Goal: Information Seeking & Learning: Check status

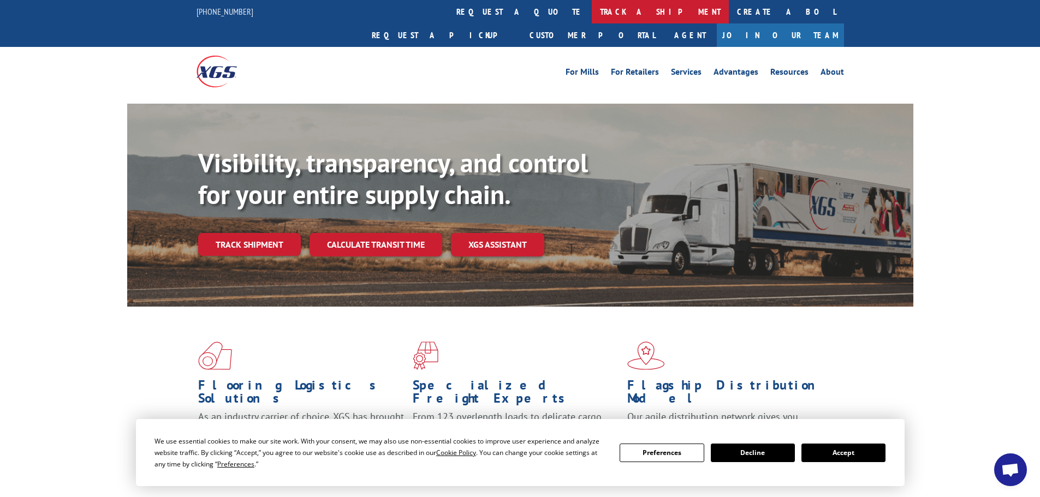
click at [592, 7] on link "track a shipment" at bounding box center [660, 11] width 137 height 23
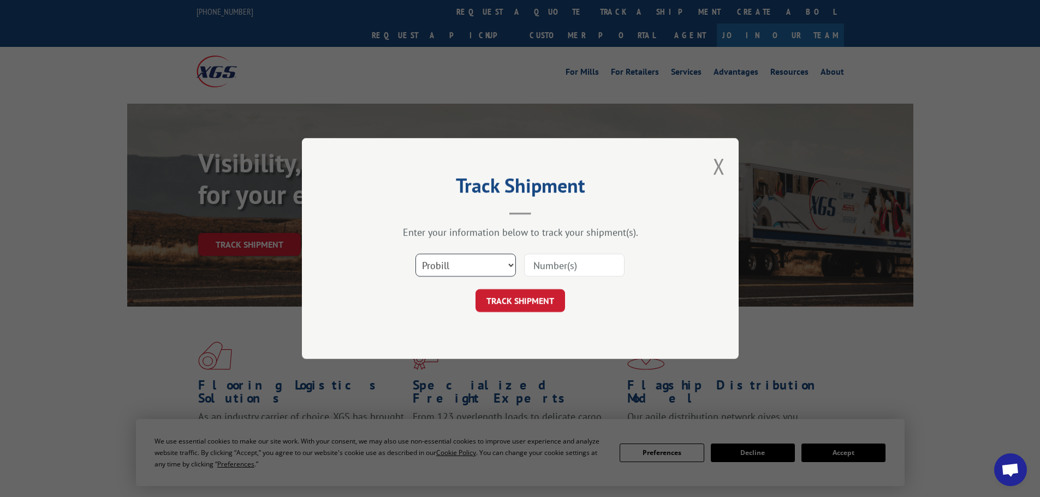
click at [479, 272] on select "Select category... Probill BOL PO" at bounding box center [466, 265] width 100 height 23
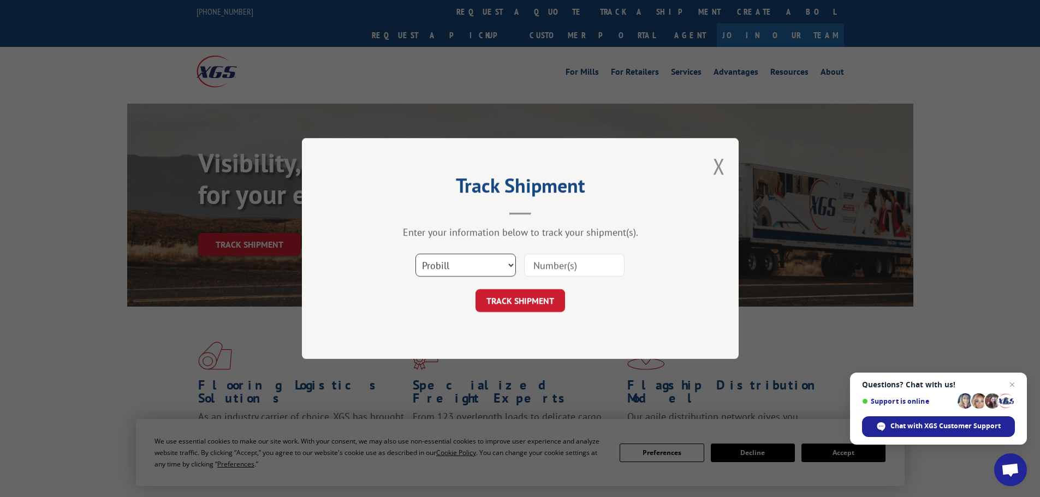
select select "bol"
click at [416, 254] on select "Select category... Probill BOL PO" at bounding box center [466, 265] width 100 height 23
click at [549, 264] on input at bounding box center [574, 265] width 100 height 23
paste input "6000959"
type input "6000959"
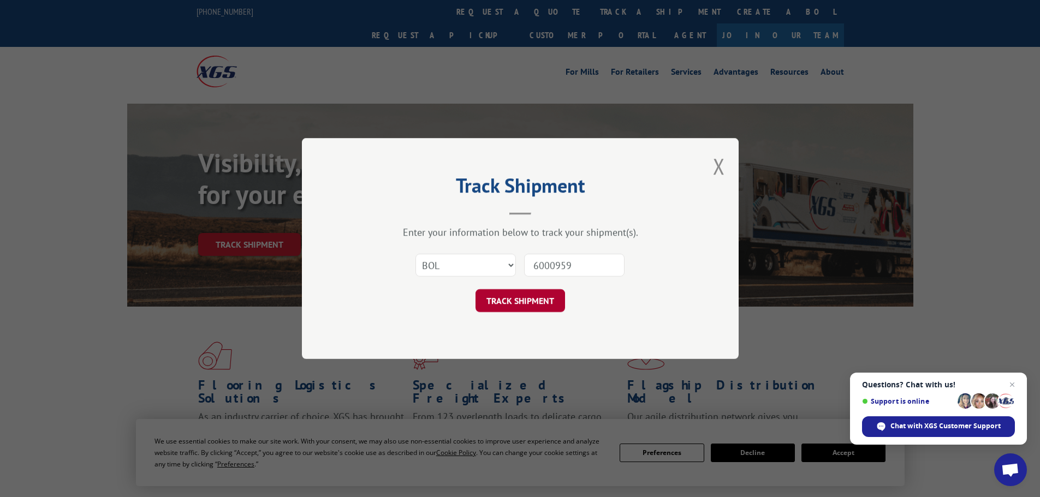
click at [530, 303] on button "TRACK SHIPMENT" at bounding box center [521, 300] width 90 height 23
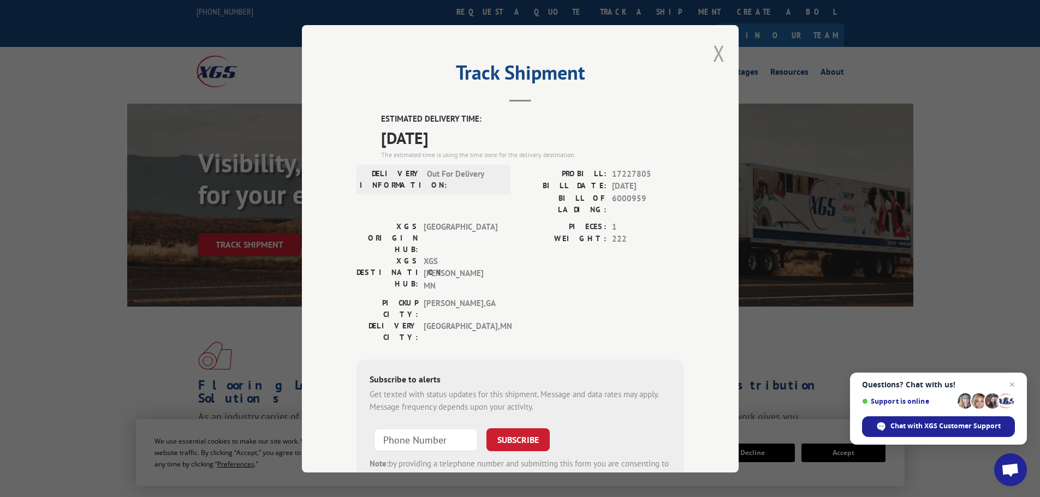
click at [714, 56] on button "Close modal" at bounding box center [719, 53] width 12 height 29
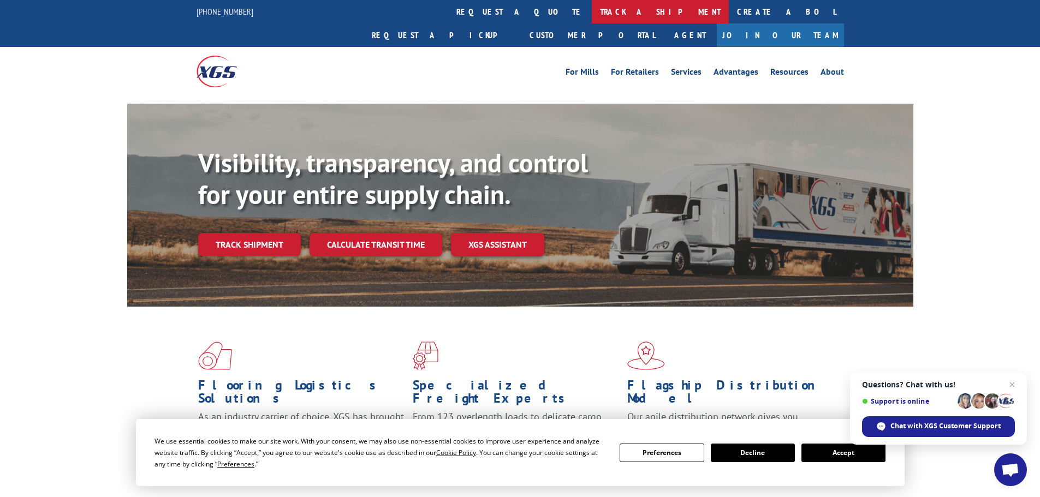
click at [592, 5] on link "track a shipment" at bounding box center [660, 11] width 137 height 23
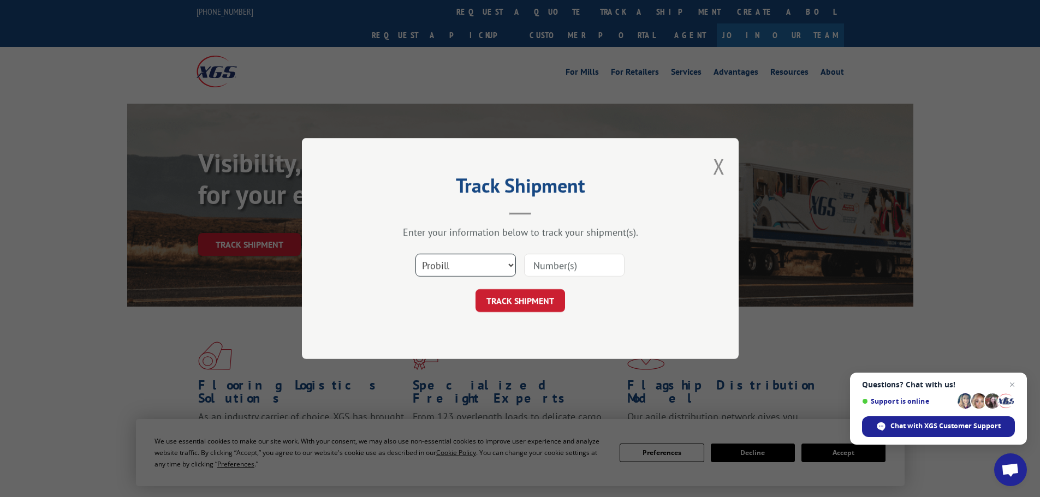
drag, startPoint x: 456, startPoint y: 266, endPoint x: 455, endPoint y: 275, distance: 9.3
click at [456, 266] on select "Select category... Probill BOL PO" at bounding box center [466, 265] width 100 height 23
select select "bol"
click at [416, 254] on select "Select category... Probill BOL PO" at bounding box center [466, 265] width 100 height 23
click at [579, 265] on input at bounding box center [574, 265] width 100 height 23
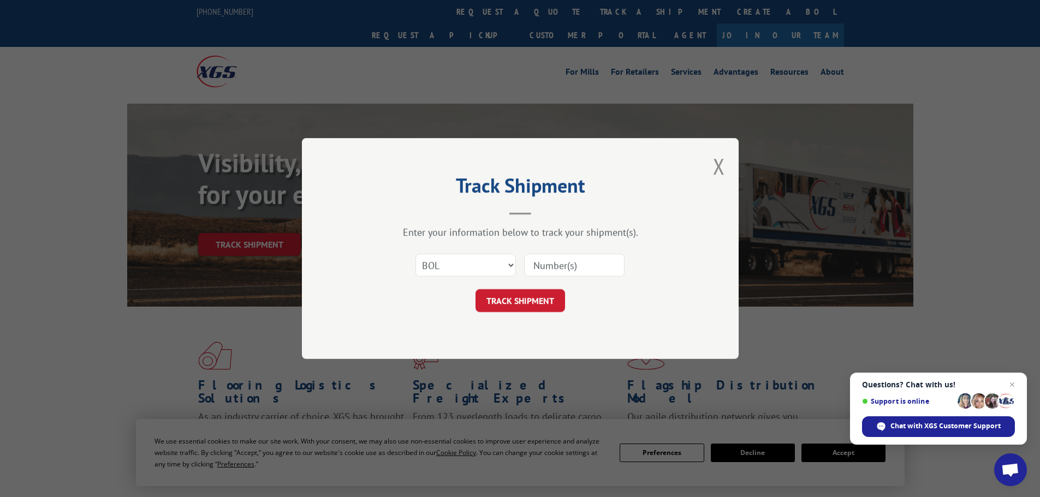
paste input "6000959"
type input "6000959"
click at [541, 301] on button "TRACK SHIPMENT" at bounding box center [521, 300] width 90 height 23
